Goal: Check status

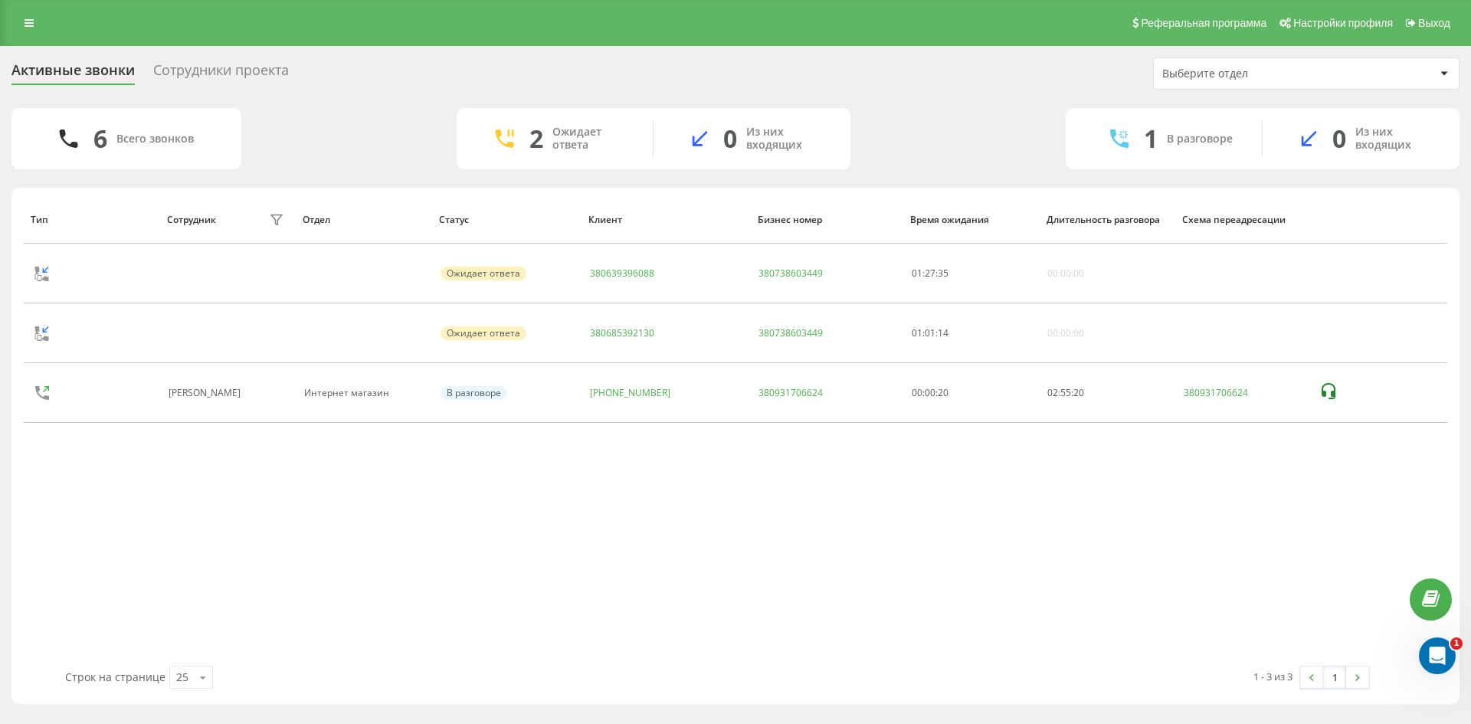
click at [1217, 80] on div "Выберите отдел" at bounding box center [1306, 73] width 305 height 31
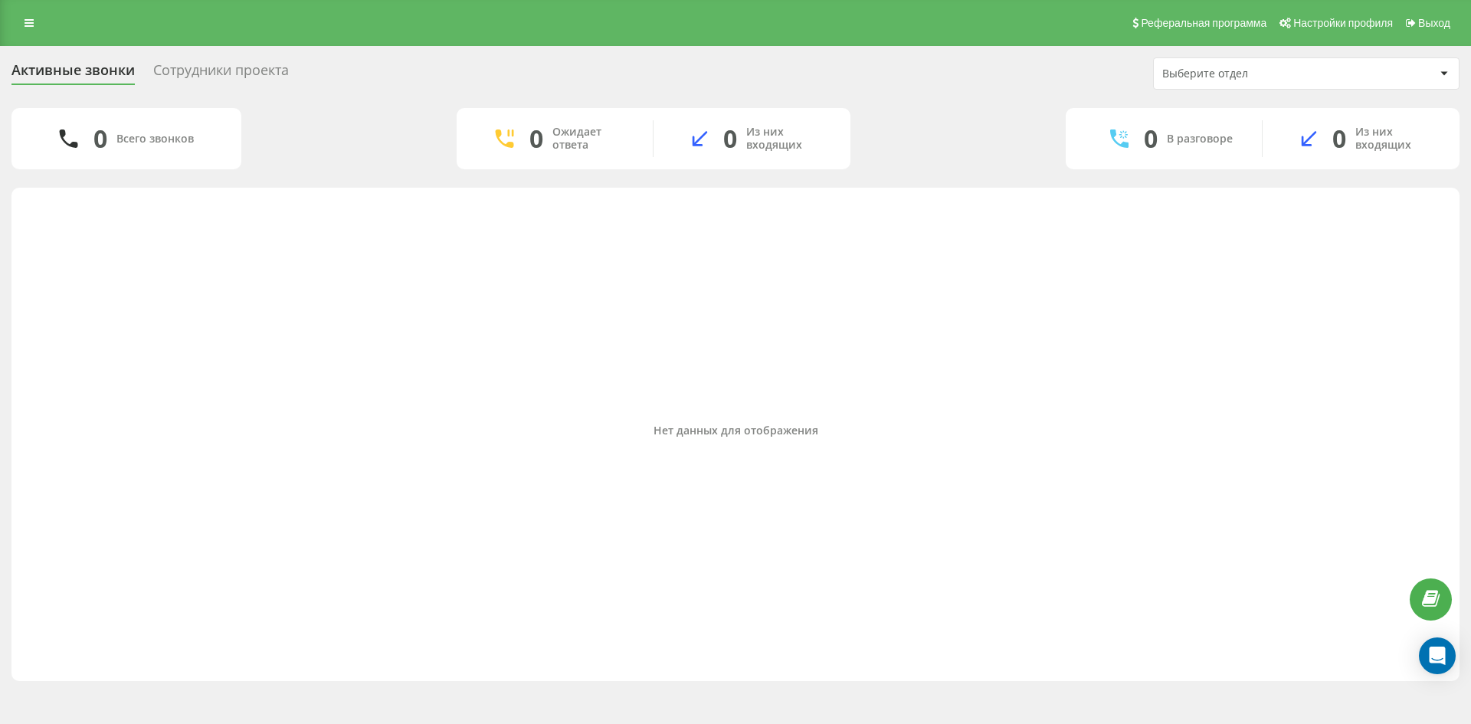
click at [1191, 67] on div "Выберите отдел" at bounding box center [1253, 73] width 183 height 13
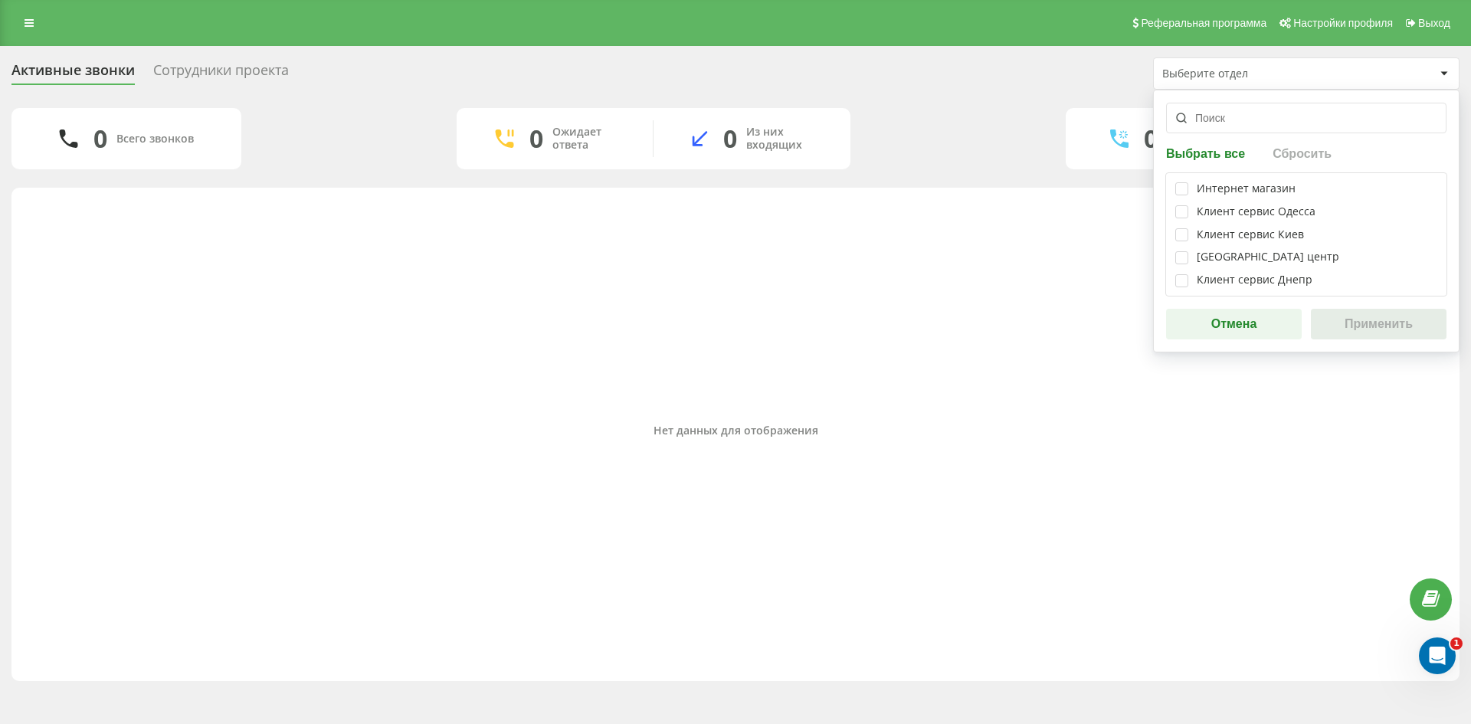
drag, startPoint x: 1265, startPoint y: 177, endPoint x: 1265, endPoint y: 191, distance: 13.8
click at [1265, 178] on div "Интернет магазин Клиент сервис [GEOGRAPHIC_DATA] Клиент сервис [GEOGRAPHIC_DATA…" at bounding box center [1306, 234] width 282 height 124
click at [1265, 191] on div "Интернет магазин" at bounding box center [1246, 188] width 99 height 13
click at [1186, 182] on label at bounding box center [1181, 182] width 13 height 0
checkbox input "true"
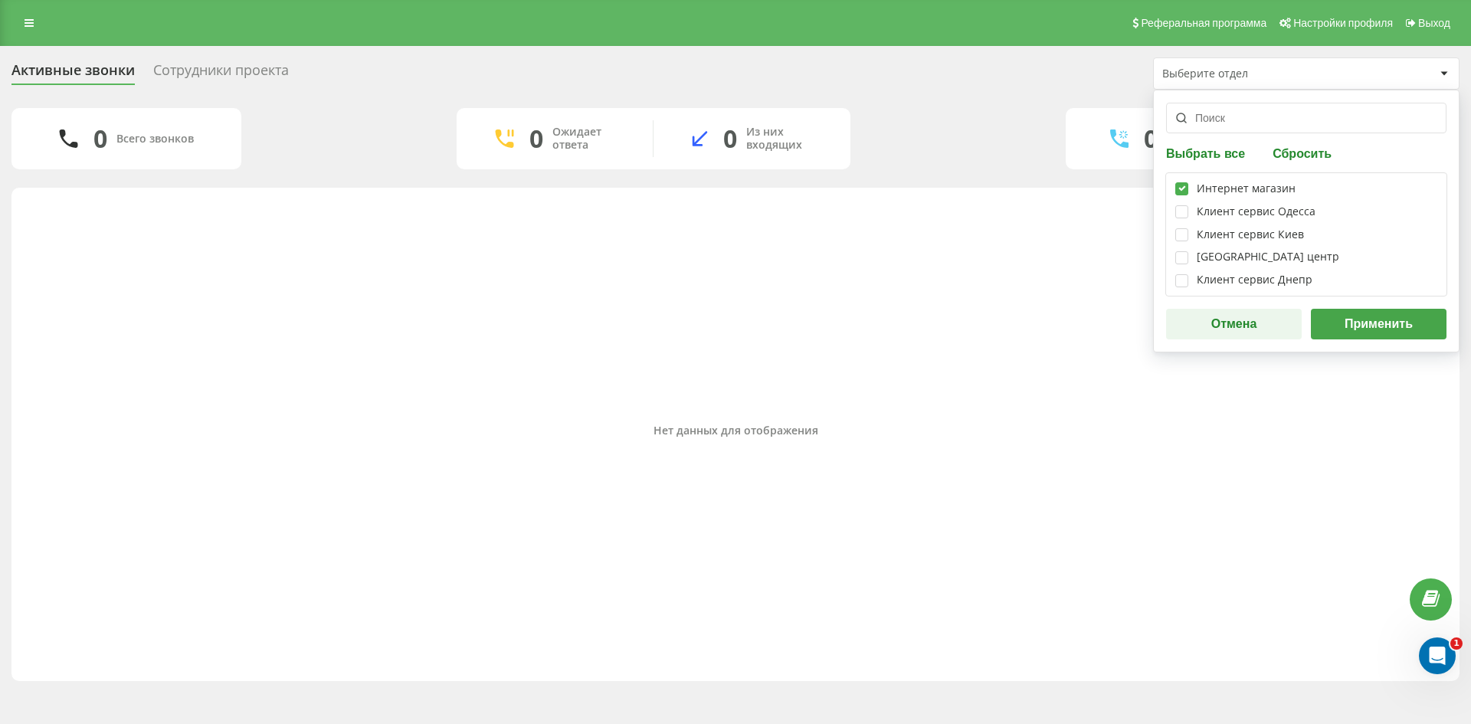
click at [1318, 323] on button "Применить" at bounding box center [1379, 324] width 136 height 31
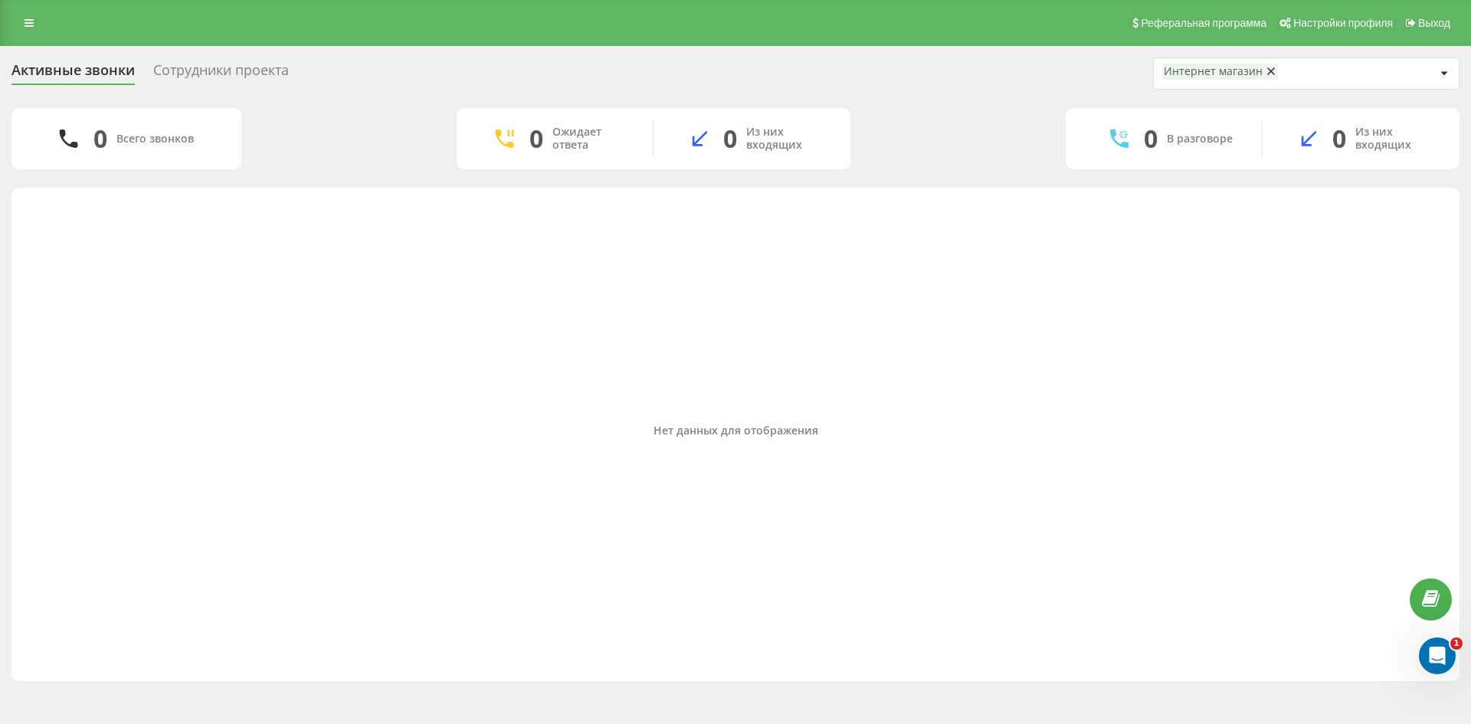
click at [900, 314] on div "Нет данных для отображения" at bounding box center [735, 430] width 1423 height 470
drag, startPoint x: 385, startPoint y: 87, endPoint x: 510, endPoint y: 34, distance: 135.6
click at [388, 86] on div "Активные звонки Сотрудники проекта Интернет магазин" at bounding box center [735, 73] width 1448 height 32
